Goal: Task Accomplishment & Management: Manage account settings

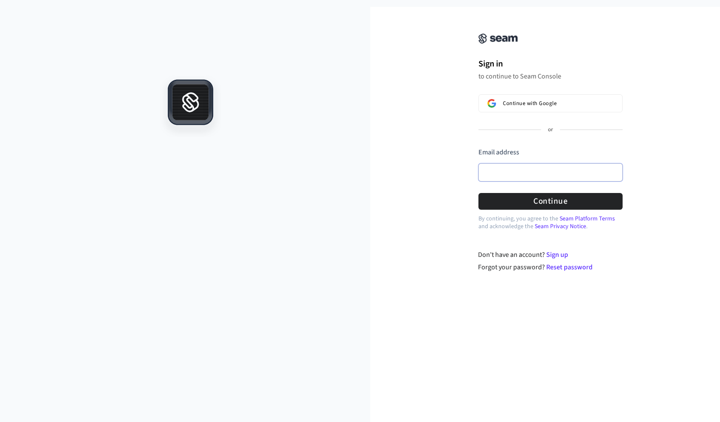
click at [507, 176] on input "Email address" at bounding box center [550, 172] width 144 height 18
type input "*"
click at [501, 176] on input "Email address" at bounding box center [550, 172] width 144 height 18
paste input "**********"
click at [539, 204] on button "Continue" at bounding box center [550, 201] width 144 height 17
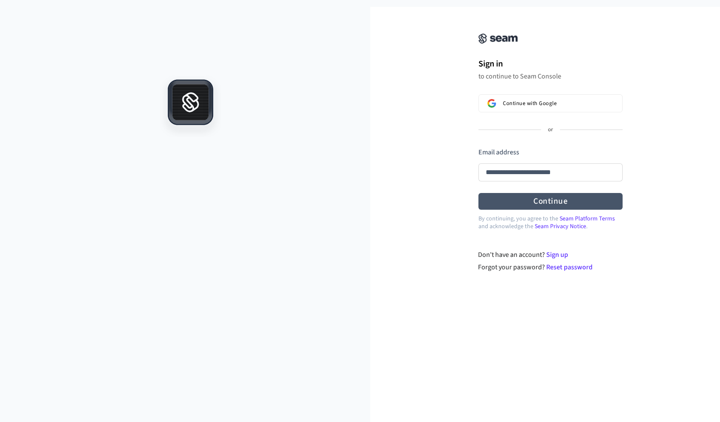
type input "**********"
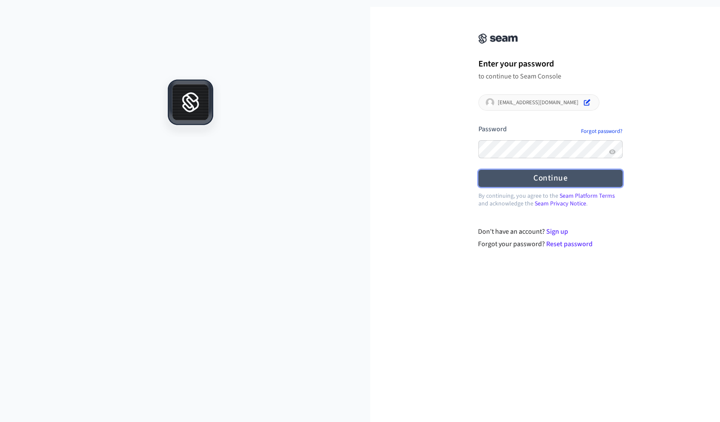
click at [484, 180] on button "Continue" at bounding box center [550, 178] width 144 height 17
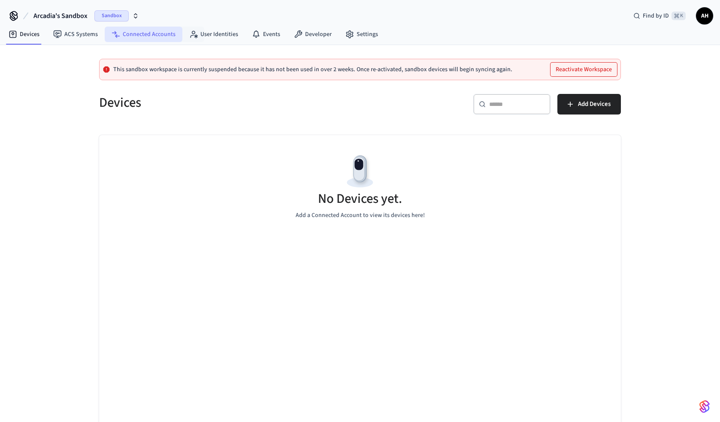
click at [156, 30] on link "Connected Accounts" at bounding box center [144, 34] width 78 height 15
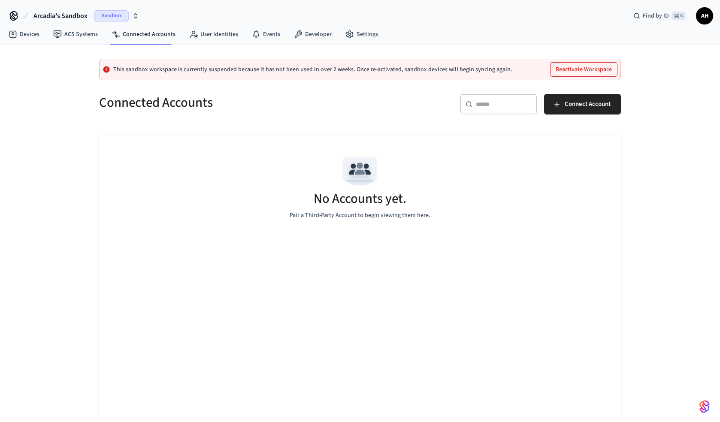
click at [136, 17] on icon "button" at bounding box center [135, 17] width 3 height 1
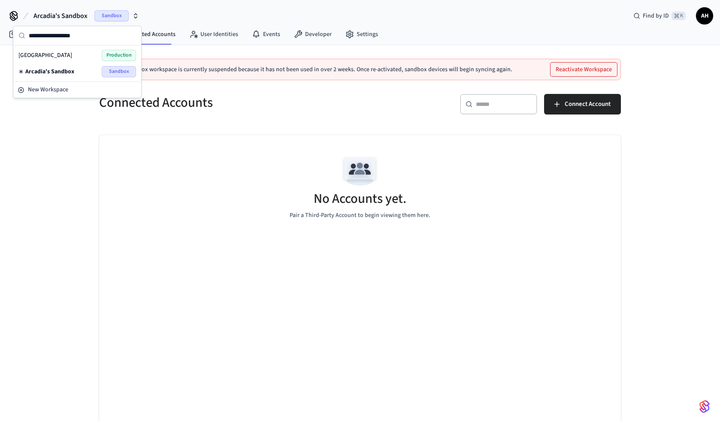
click at [57, 56] on div "Arcadia Hotel Production" at bounding box center [77, 55] width 118 height 11
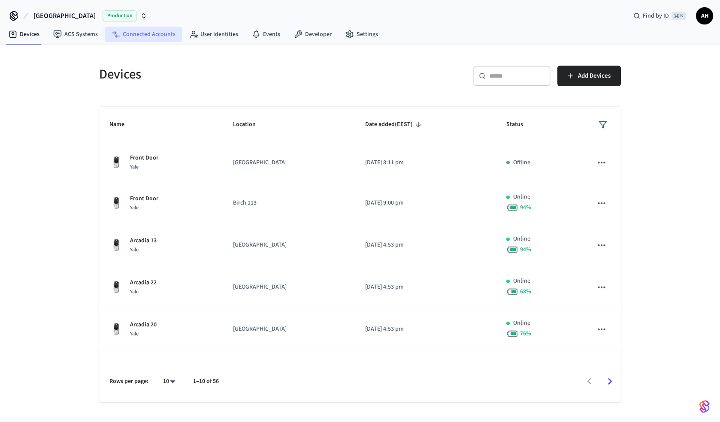
click at [142, 35] on link "Connected Accounts" at bounding box center [144, 34] width 78 height 15
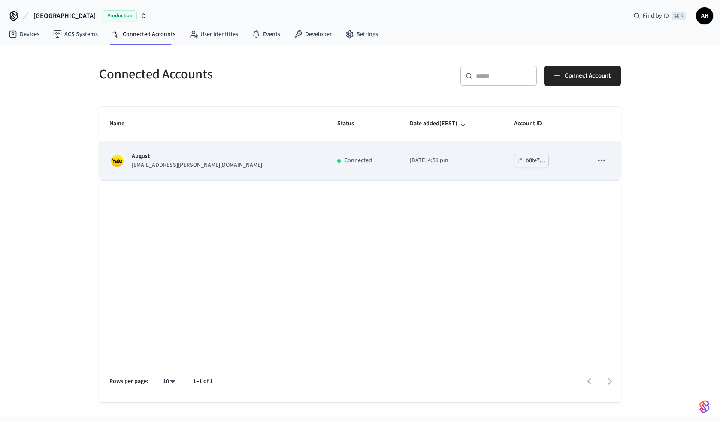
click at [602, 159] on icon "sticky table" at bounding box center [601, 160] width 11 height 11
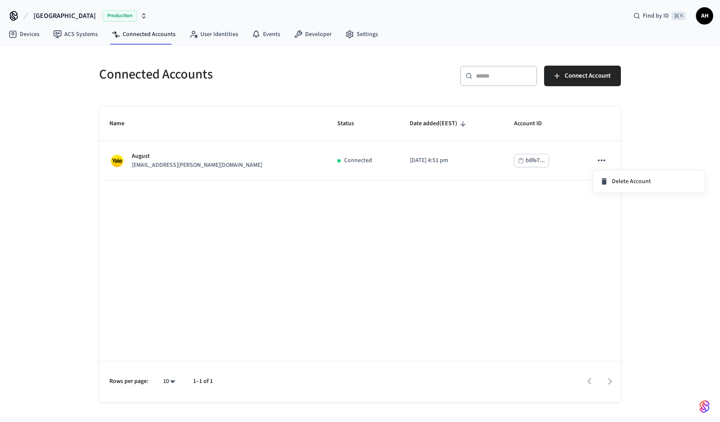
click at [413, 152] on div at bounding box center [360, 211] width 720 height 422
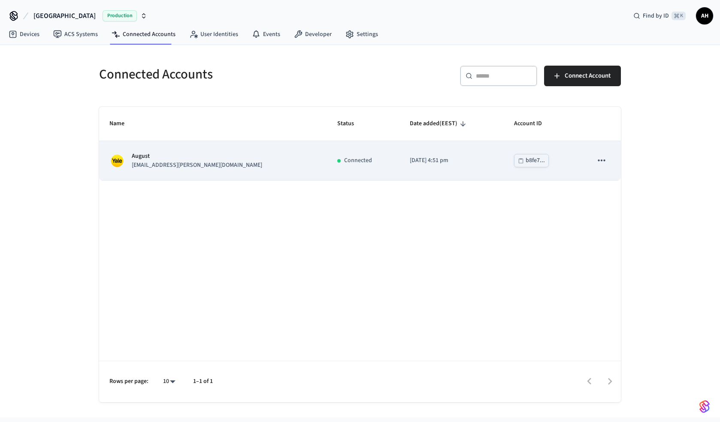
click at [399, 154] on td "[DATE] 4:51 pm" at bounding box center [451, 160] width 104 height 39
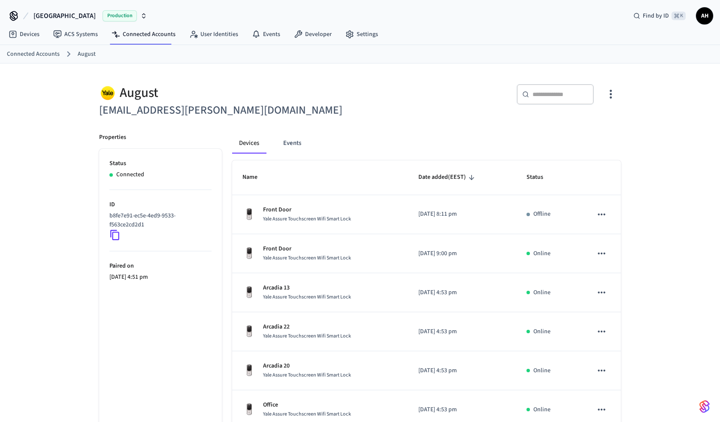
click at [609, 99] on icon "button" at bounding box center [610, 94] width 13 height 13
click at [591, 124] on li "Sync Account" at bounding box center [582, 129] width 65 height 23
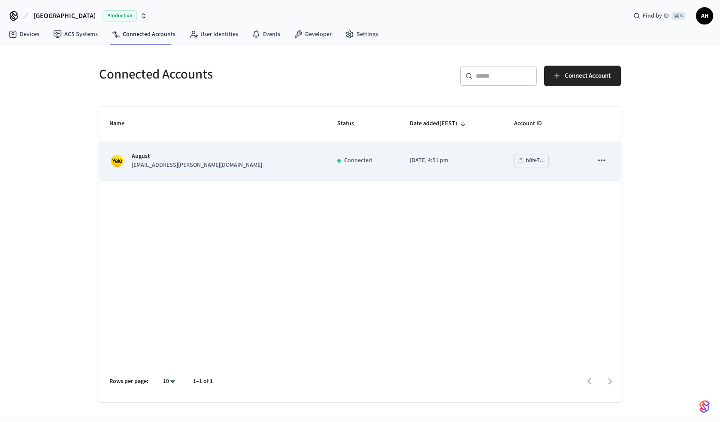
click at [410, 163] on p "2025/03/05 at 4:51 pm" at bounding box center [452, 160] width 84 height 9
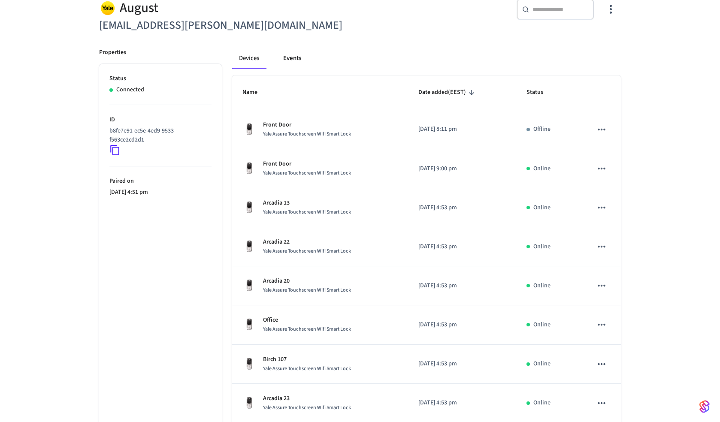
click at [295, 57] on button "Events" at bounding box center [292, 58] width 32 height 21
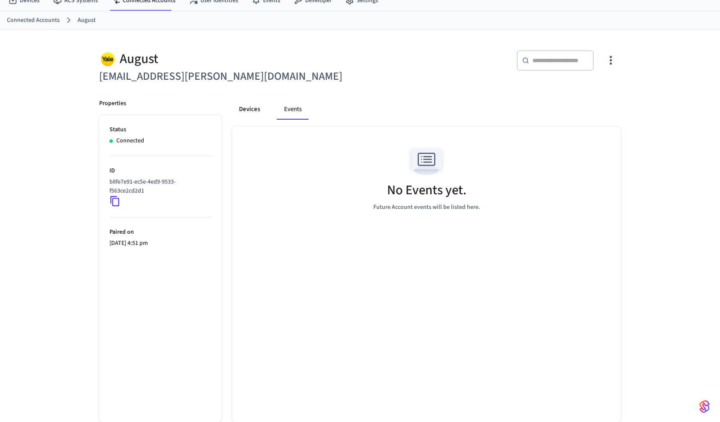
click at [250, 107] on button "Devices" at bounding box center [249, 109] width 35 height 21
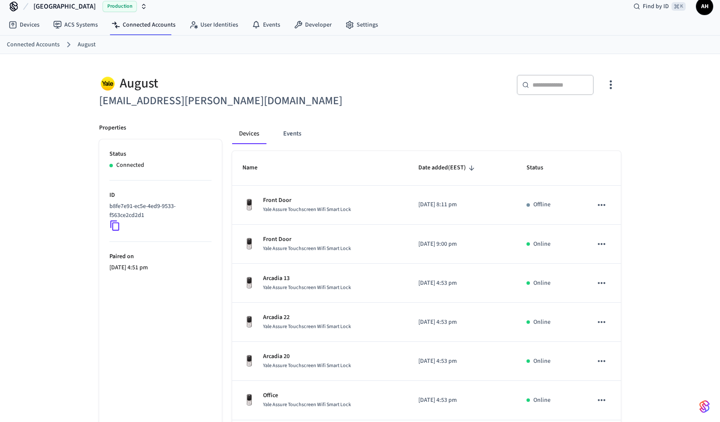
scroll to position [0, 0]
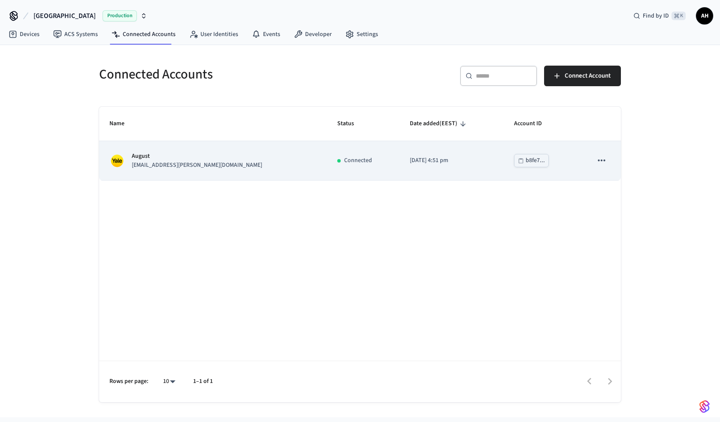
click at [414, 166] on td "2025/03/05 at 4:51 pm" at bounding box center [451, 160] width 104 height 39
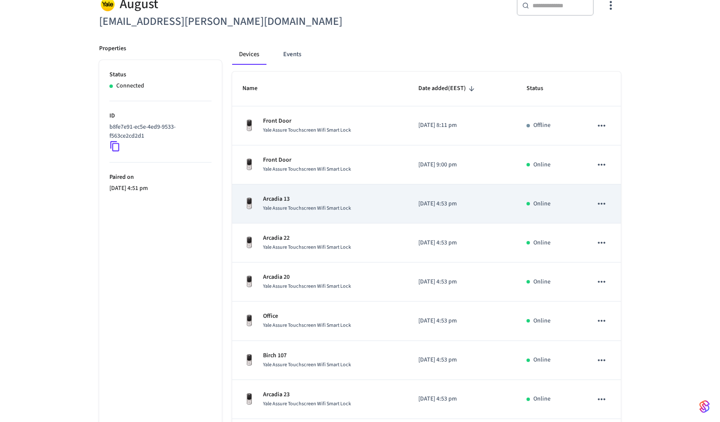
scroll to position [206, 0]
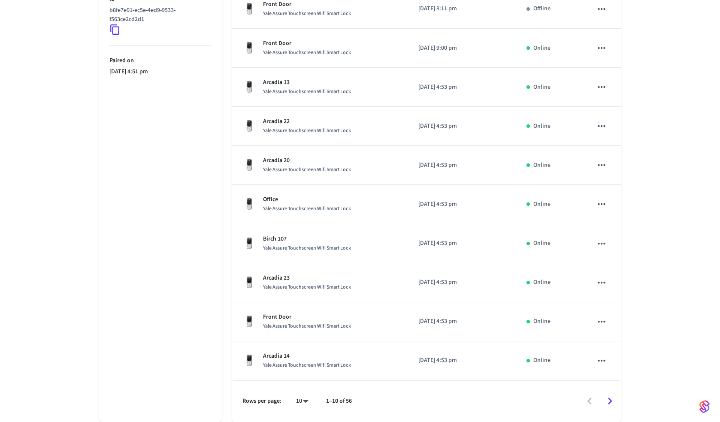
click at [305, 401] on body "Arcadia Hotel Production Find by ID ⌘ K AH Devices ACS Systems Connected Accoun…" at bounding box center [360, 109] width 720 height 628
click at [302, 398] on li "All" at bounding box center [298, 397] width 23 height 23
type input "**"
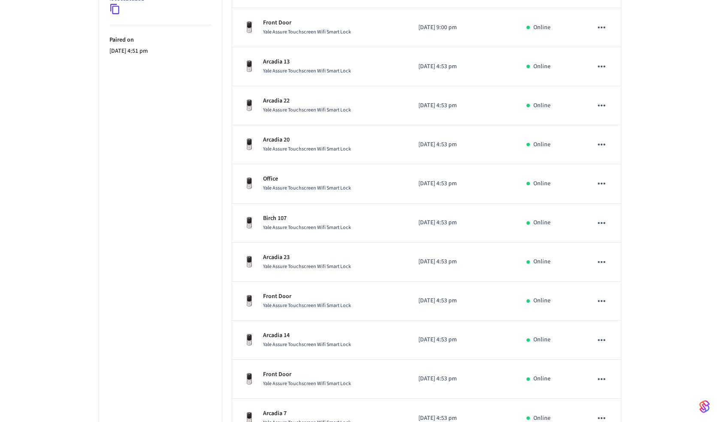
scroll to position [0, 0]
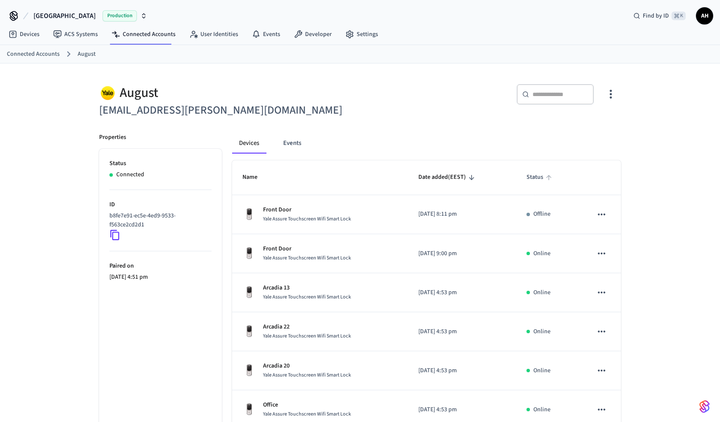
click at [536, 178] on span "Status" at bounding box center [540, 177] width 28 height 13
click at [609, 100] on icon "button" at bounding box center [610, 94] width 13 height 13
click at [590, 130] on span "Sync Account" at bounding box center [586, 129] width 35 height 9
click at [314, 102] on div at bounding box center [360, 211] width 720 height 422
click at [536, 97] on input "text" at bounding box center [560, 94] width 56 height 9
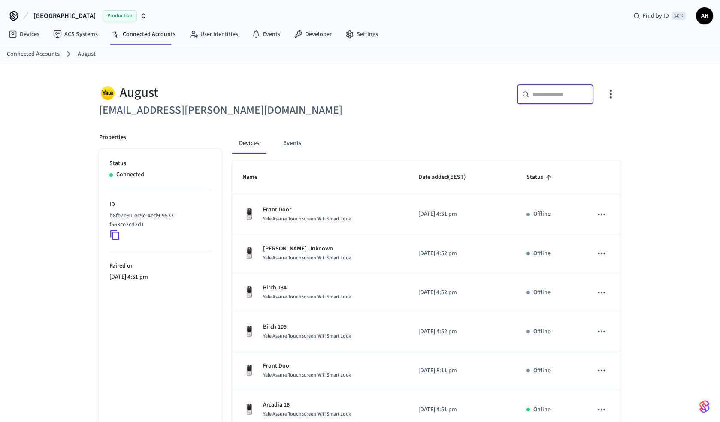
paste input "***"
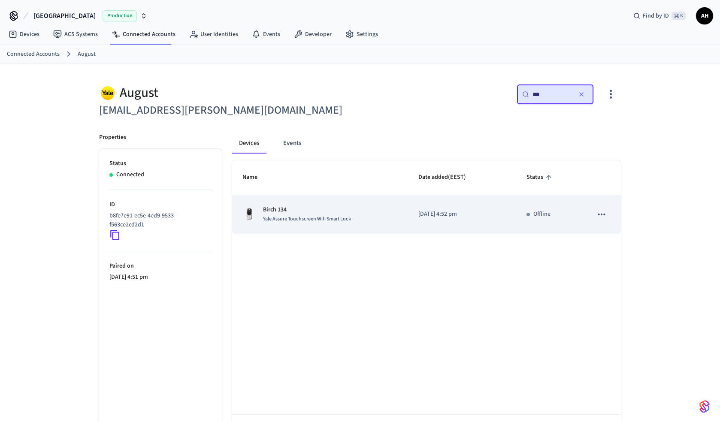
type input "***"
click at [414, 214] on td "[DATE] 4:52 pm" at bounding box center [462, 214] width 108 height 39
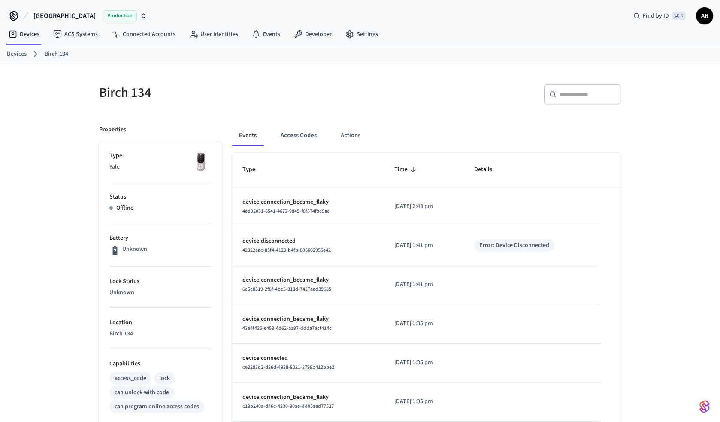
click at [61, 52] on link "Birch 134" at bounding box center [57, 54] width 24 height 9
click at [21, 52] on link "Devices" at bounding box center [17, 54] width 20 height 9
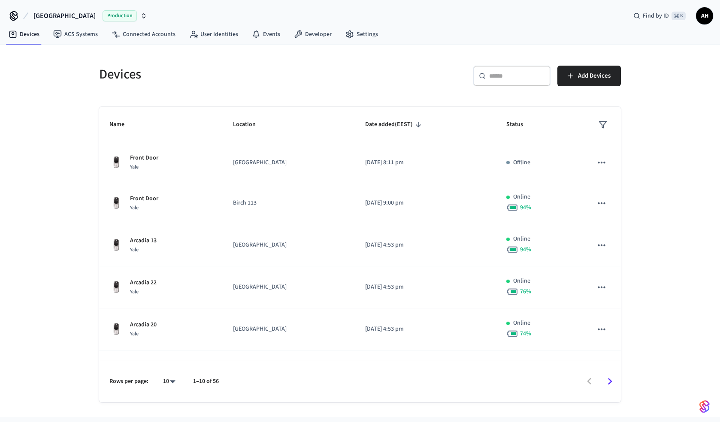
click at [527, 82] on div "​ ​" at bounding box center [511, 76] width 77 height 21
paste input "***"
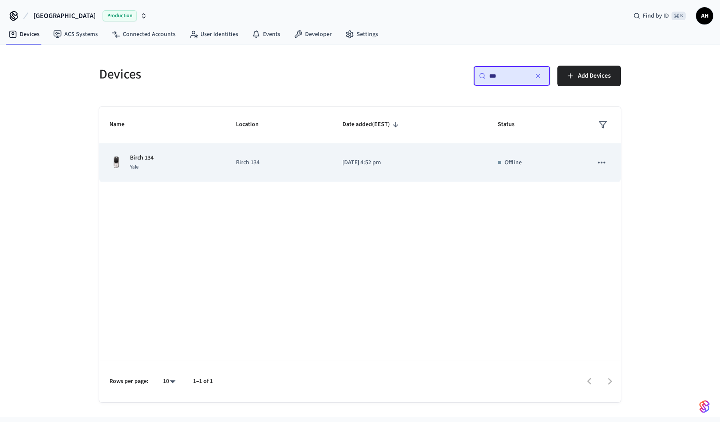
type input "***"
click at [353, 165] on p "[DATE] 4:52 pm" at bounding box center [409, 162] width 135 height 9
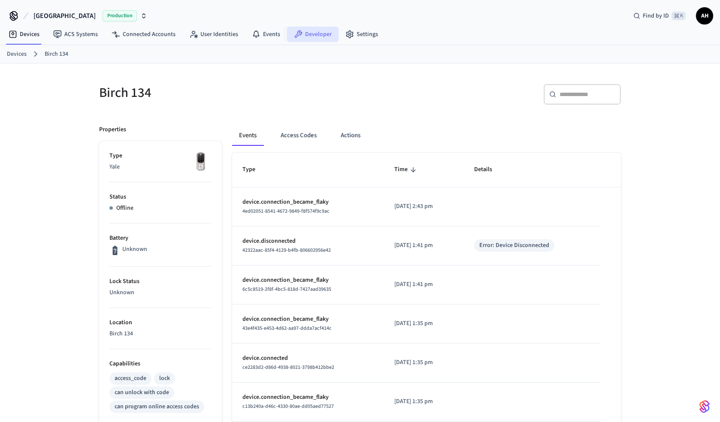
click at [301, 36] on link "Developer" at bounding box center [312, 34] width 51 height 15
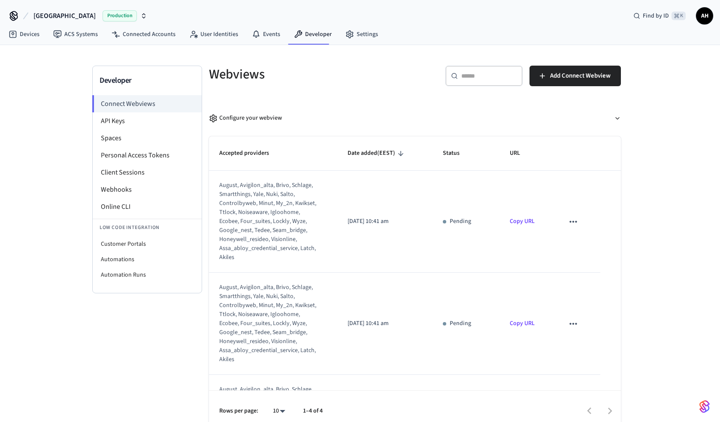
scroll to position [8, 0]
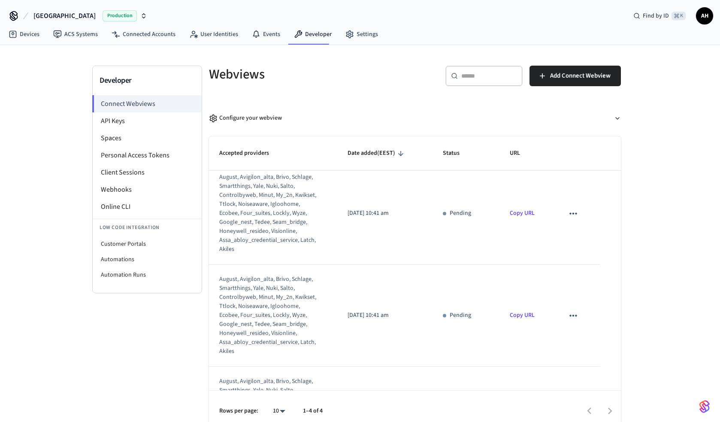
click at [574, 214] on icon "sticky table" at bounding box center [572, 213] width 11 height 11
click at [584, 235] on li "Delete" at bounding box center [590, 241] width 39 height 23
click at [571, 317] on icon "sticky table" at bounding box center [572, 315] width 11 height 11
click at [574, 350] on li "Delete" at bounding box center [590, 343] width 39 height 23
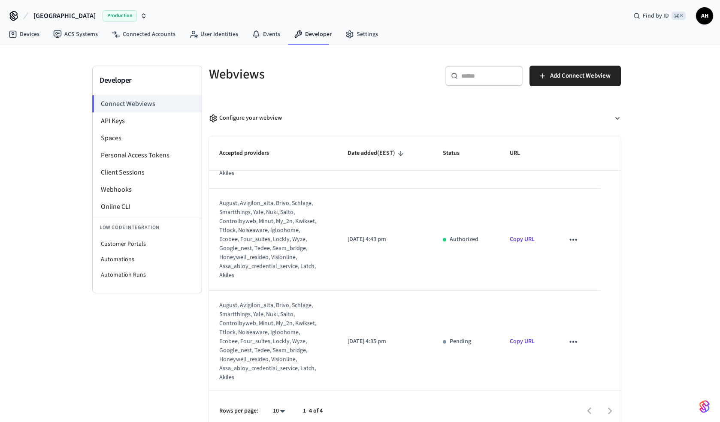
scroll to position [189, 0]
click at [573, 334] on icon "sticky table" at bounding box center [572, 339] width 11 height 11
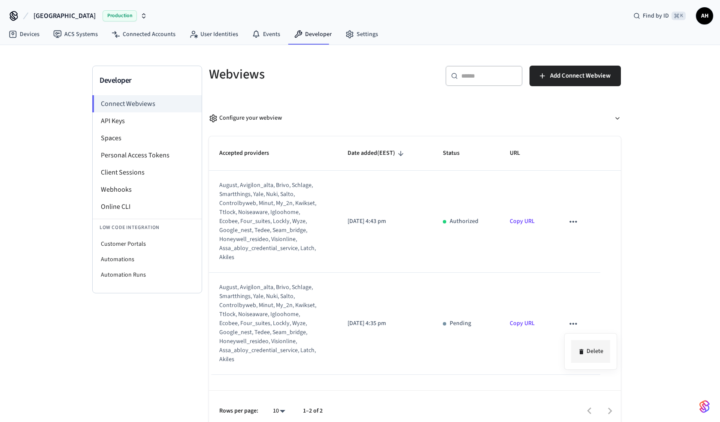
click at [583, 355] on icon at bounding box center [581, 351] width 7 height 7
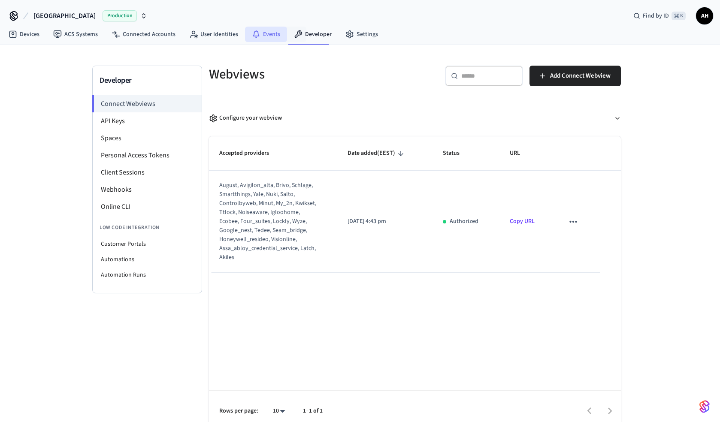
click at [275, 40] on link "Events" at bounding box center [266, 34] width 42 height 15
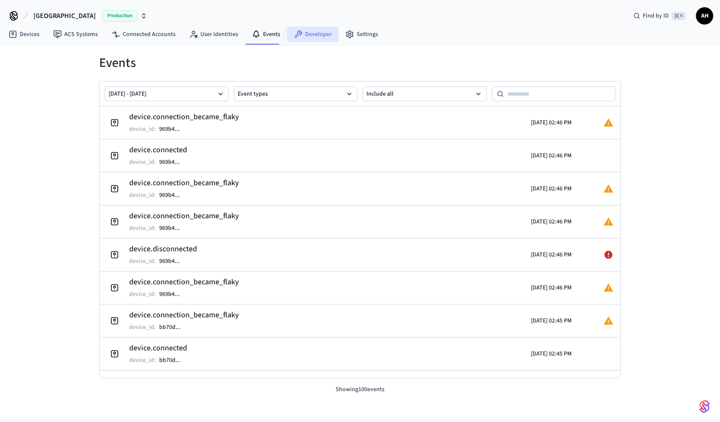
click at [309, 36] on link "Developer" at bounding box center [312, 34] width 51 height 15
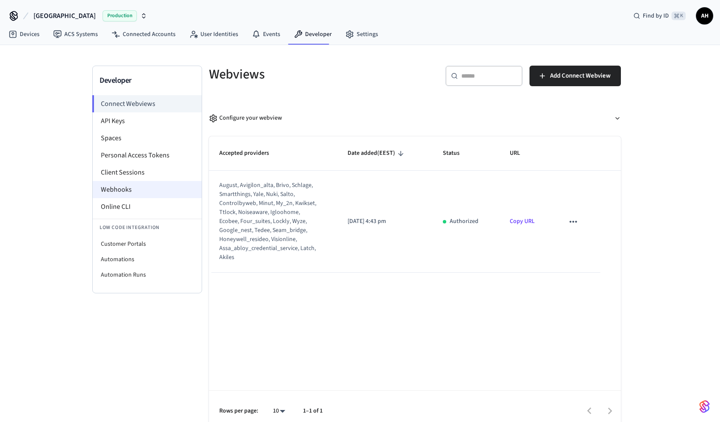
click at [147, 189] on li "Webhooks" at bounding box center [147, 189] width 109 height 17
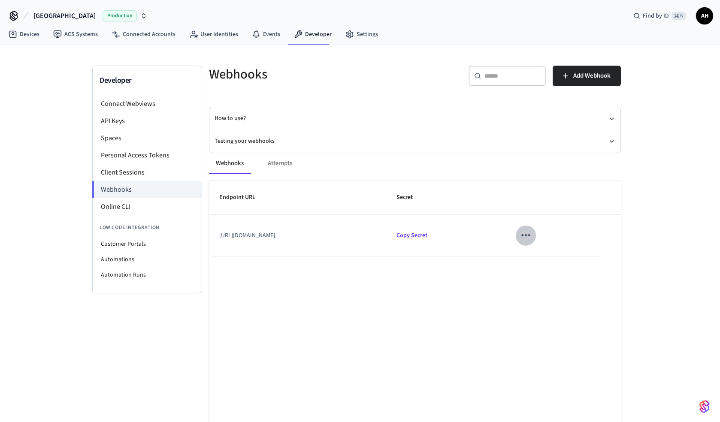
click at [532, 237] on icon "sticky table" at bounding box center [525, 235] width 13 height 13
click at [558, 261] on icon at bounding box center [558, 260] width 5 height 5
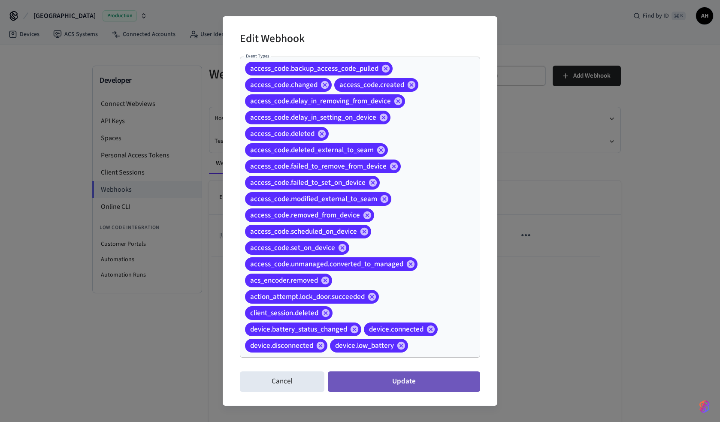
click at [405, 381] on button "Update" at bounding box center [404, 381] width 152 height 21
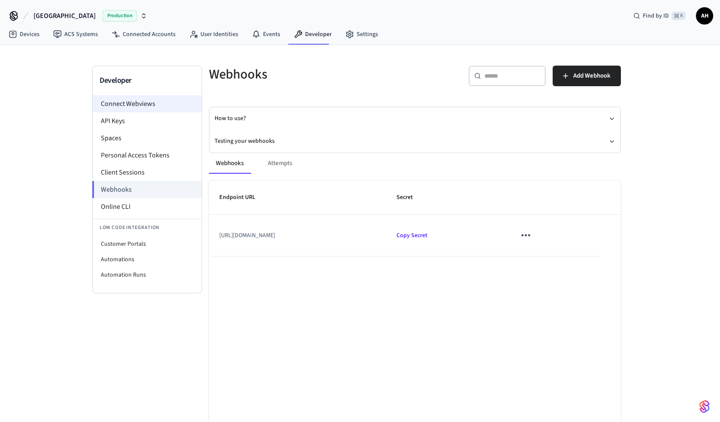
click at [115, 100] on li "Connect Webviews" at bounding box center [147, 103] width 109 height 17
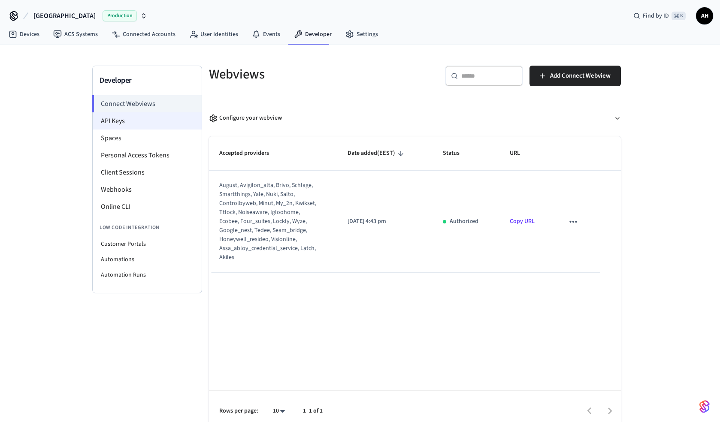
click at [122, 123] on li "API Keys" at bounding box center [147, 120] width 109 height 17
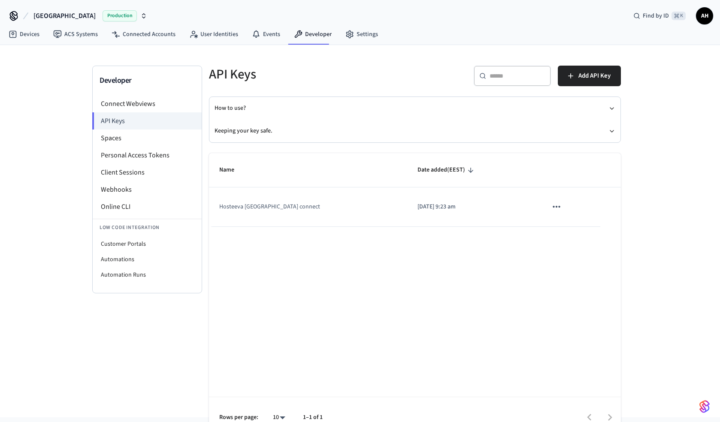
click at [235, 203] on td "Hosteeva Arcadia Hotel connect" at bounding box center [308, 206] width 198 height 39
click at [237, 206] on td "Hosteeva Arcadia Hotel connect" at bounding box center [308, 206] width 198 height 39
click at [146, 30] on link "Connected Accounts" at bounding box center [144, 34] width 78 height 15
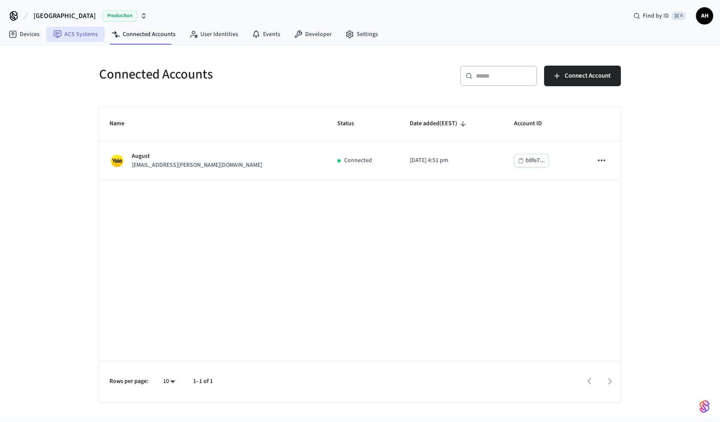
click at [87, 31] on link "ACS Systems" at bounding box center [75, 34] width 58 height 15
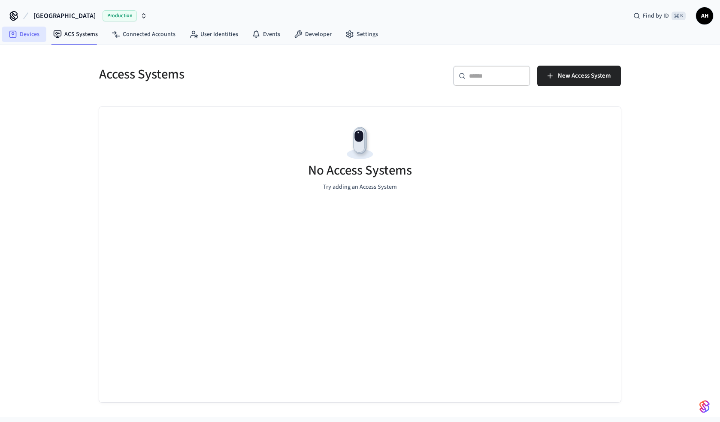
click at [31, 32] on link "Devices" at bounding box center [24, 34] width 45 height 15
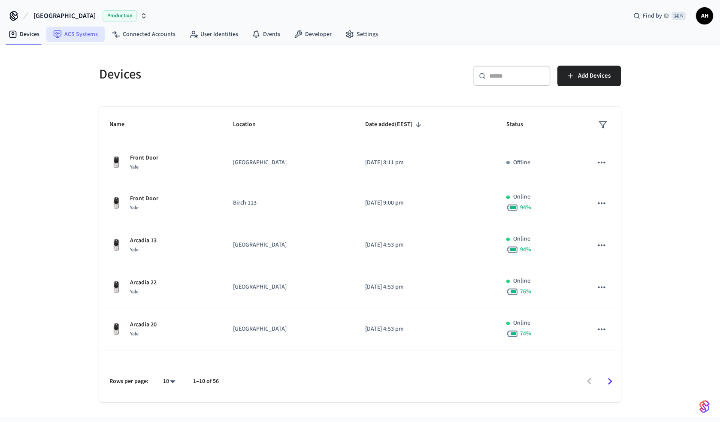
click at [69, 33] on link "ACS Systems" at bounding box center [75, 34] width 58 height 15
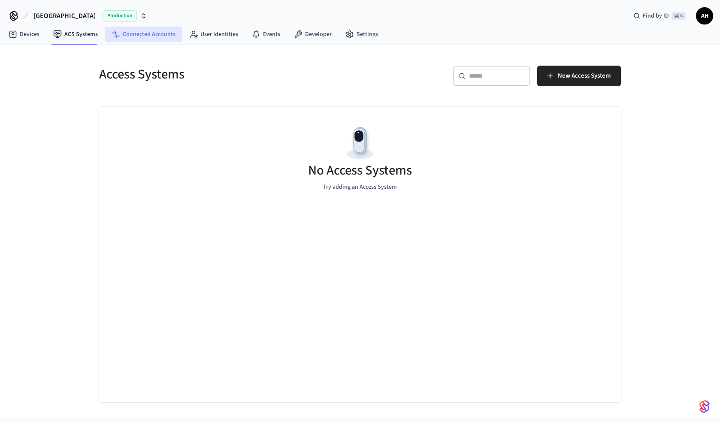
click at [130, 41] on link "Connected Accounts" at bounding box center [144, 34] width 78 height 15
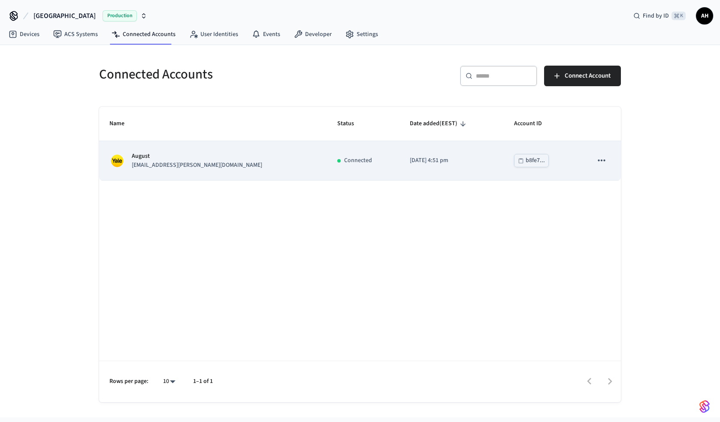
click at [232, 161] on div "August jeepgirl.richards@gmail.com" at bounding box center [212, 161] width 207 height 18
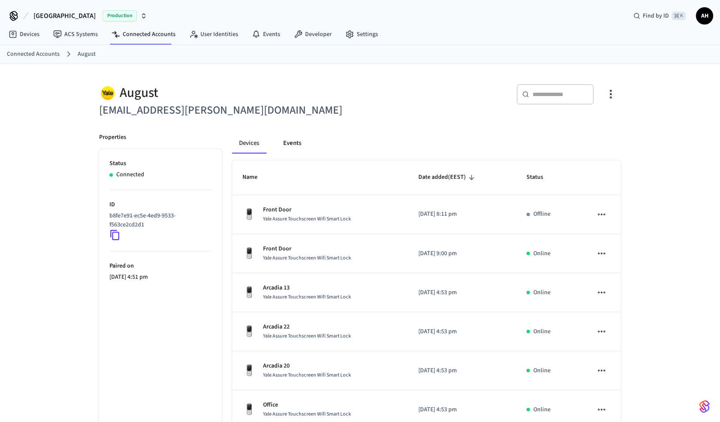
click at [296, 147] on button "Events" at bounding box center [292, 143] width 32 height 21
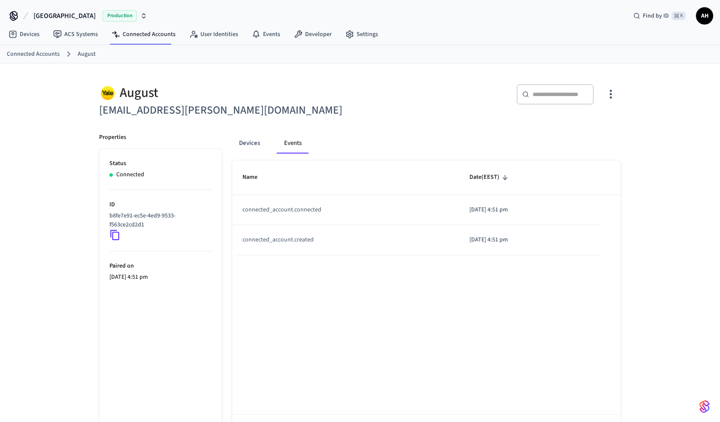
click at [610, 97] on icon "button" at bounding box center [610, 94] width 13 height 13
click at [597, 125] on span "Sync Account" at bounding box center [586, 129] width 35 height 9
click at [377, 137] on div at bounding box center [360, 211] width 720 height 422
click at [254, 146] on button "Devices" at bounding box center [249, 143] width 35 height 21
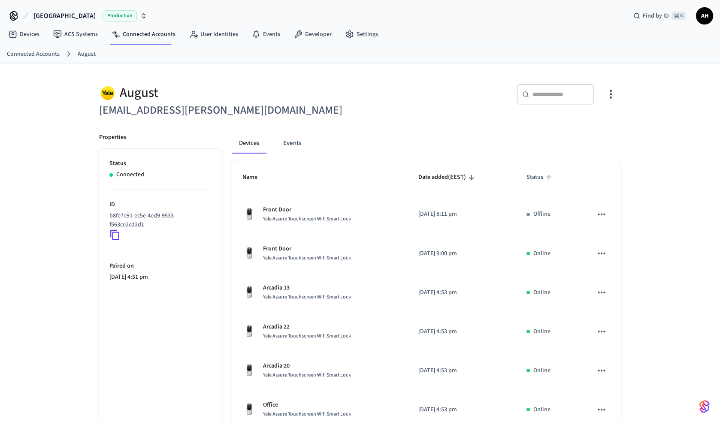
click at [533, 181] on span "Status" at bounding box center [540, 177] width 28 height 13
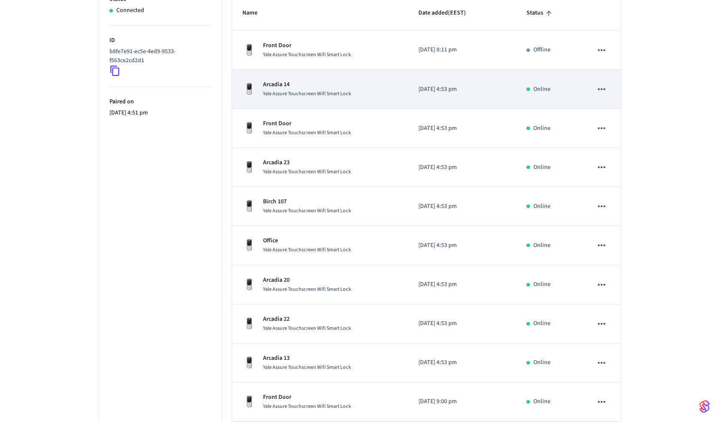
scroll to position [206, 0]
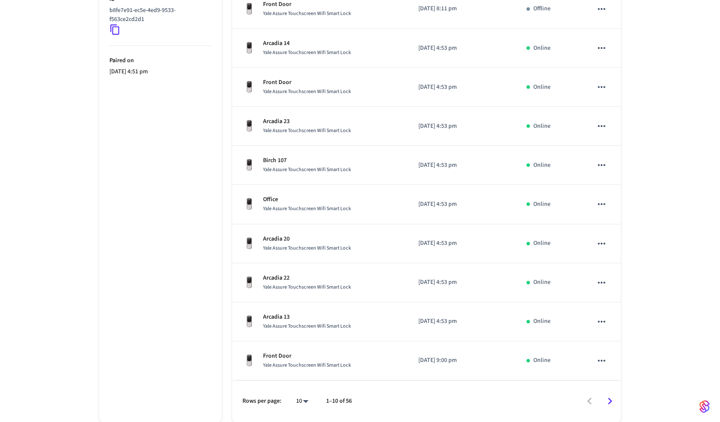
click at [306, 401] on body "Arcadia Hotel Production Find by ID ⌘ K AH Devices ACS Systems Connected Accoun…" at bounding box center [360, 109] width 720 height 628
click at [301, 375] on li "100" at bounding box center [298, 373] width 23 height 23
type input "***"
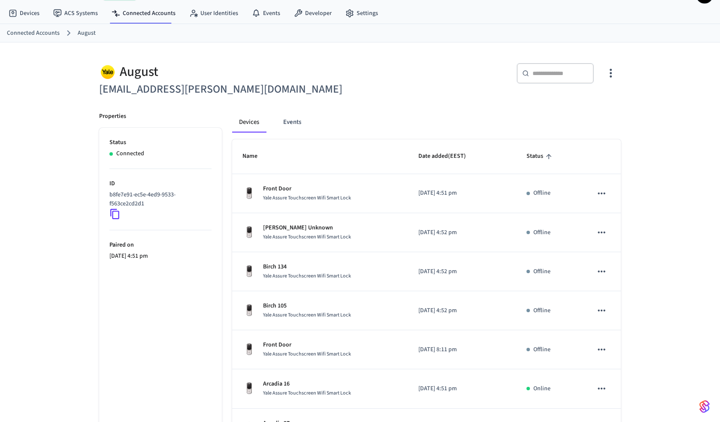
scroll to position [0, 0]
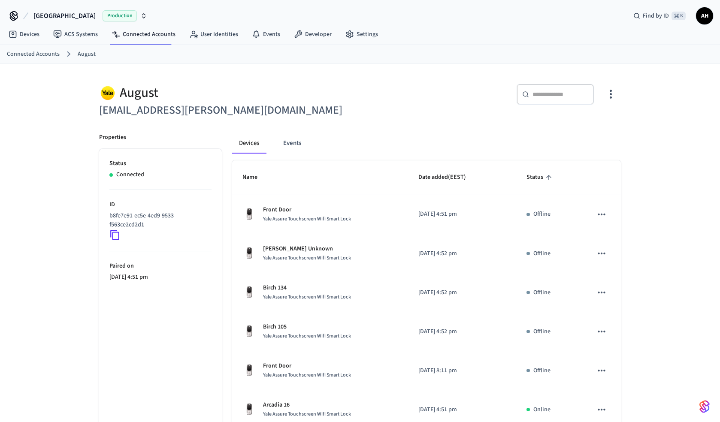
click at [551, 97] on input "text" at bounding box center [560, 94] width 56 height 9
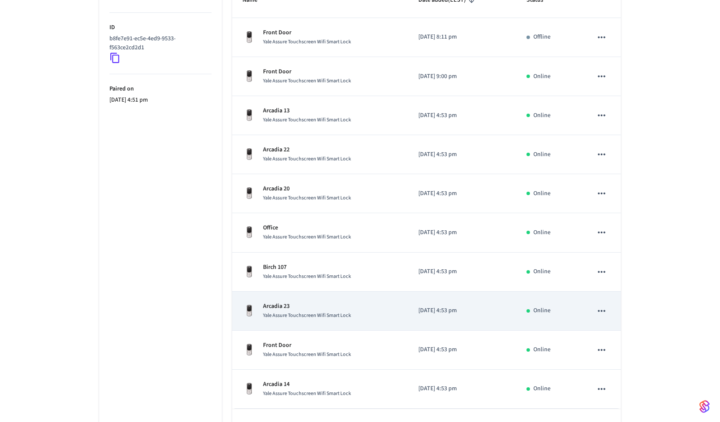
scroll to position [63, 0]
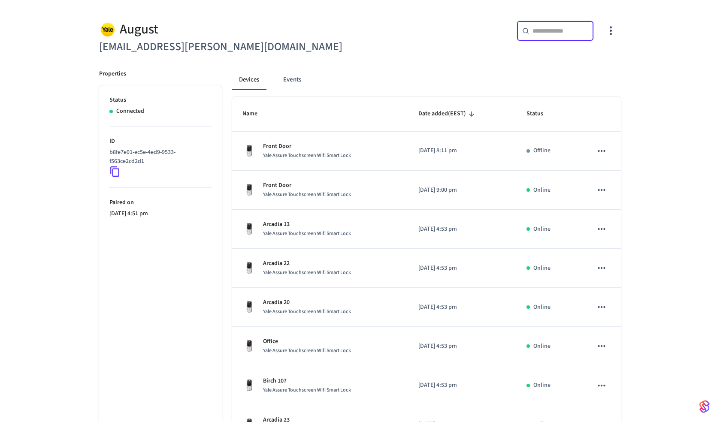
click at [552, 32] on input "text" at bounding box center [560, 31] width 56 height 9
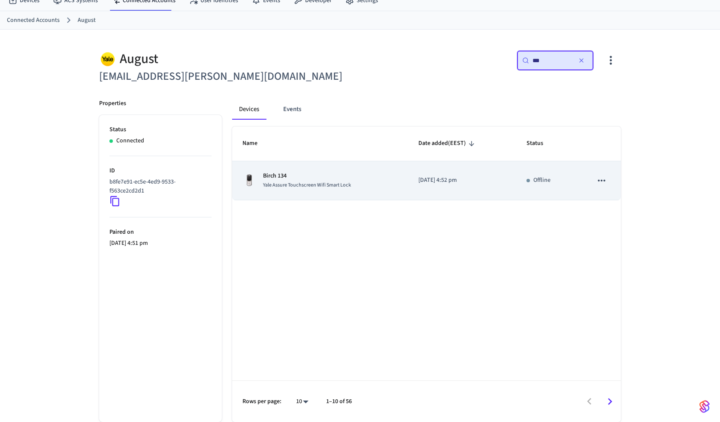
type input "***"
click at [458, 180] on p "[DATE] 4:52 pm" at bounding box center [462, 180] width 88 height 9
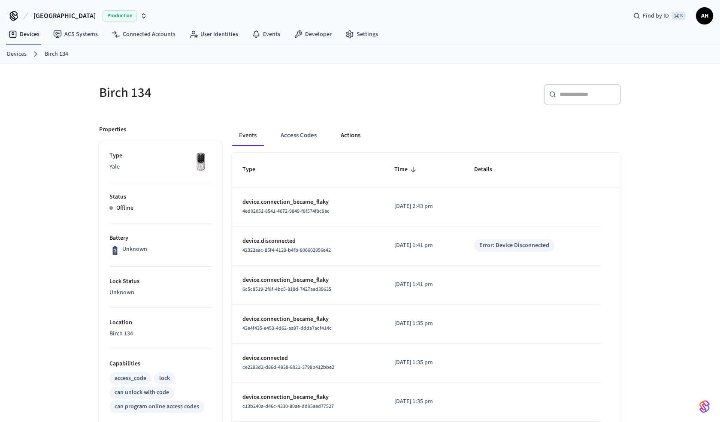
click at [351, 136] on button "Actions" at bounding box center [350, 135] width 33 height 21
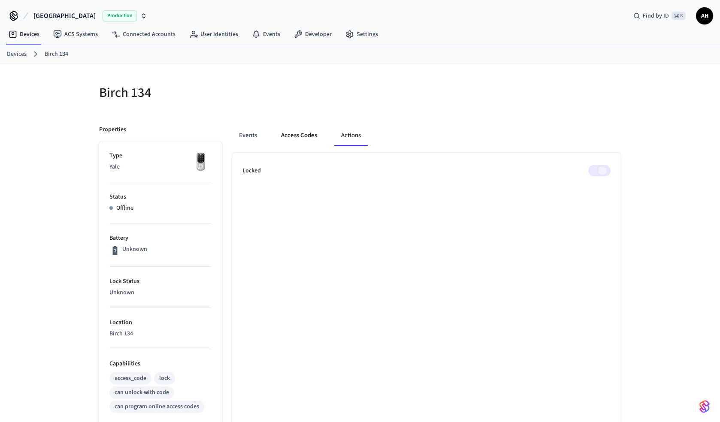
click at [306, 136] on button "Access Codes" at bounding box center [299, 135] width 50 height 21
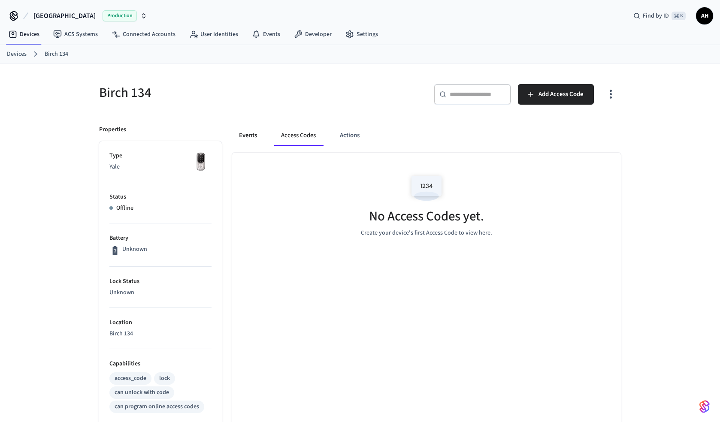
click at [251, 136] on button "Events" at bounding box center [248, 135] width 32 height 21
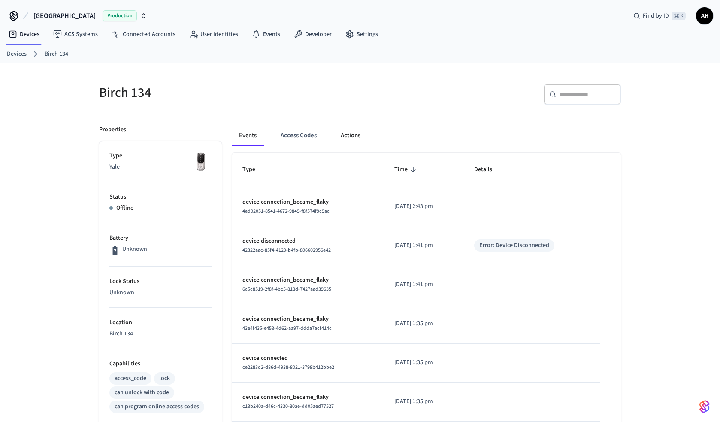
click at [353, 133] on button "Actions" at bounding box center [350, 135] width 33 height 21
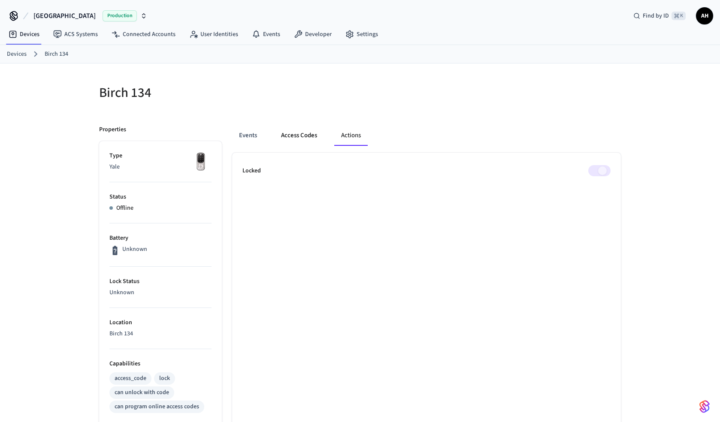
click at [302, 133] on button "Access Codes" at bounding box center [299, 135] width 50 height 21
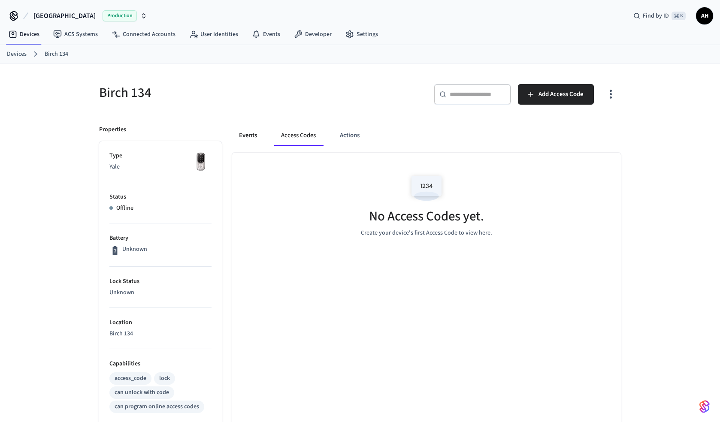
click at [242, 133] on button "Events" at bounding box center [248, 135] width 32 height 21
